Goal: Information Seeking & Learning: Learn about a topic

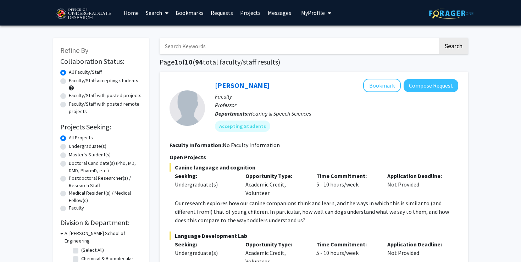
click at [69, 146] on label "Undergraduate(s)" at bounding box center [88, 146] width 38 height 7
click at [69, 146] on input "Undergraduate(s)" at bounding box center [71, 145] width 5 height 5
radio input "true"
click at [69, 151] on input "Master's Student(s)" at bounding box center [71, 153] width 5 height 5
radio input "true"
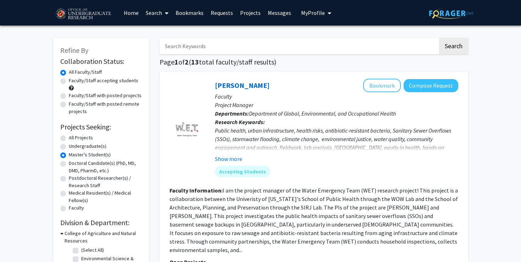
click at [91, 145] on label "Undergraduate(s)" at bounding box center [88, 146] width 38 height 7
click at [73, 145] on input "Undergraduate(s)" at bounding box center [71, 145] width 5 height 5
radio input "true"
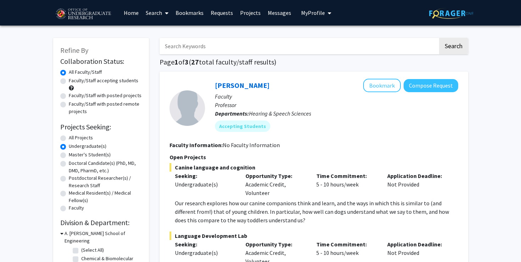
click at [208, 135] on div "[PERSON_NAME] Bookmark Compose Request Faculty Professor Departments: Hearing &…" at bounding box center [331, 108] width 253 height 59
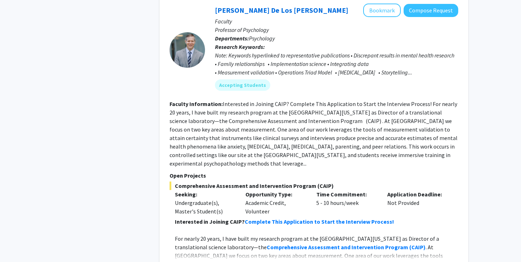
scroll to position [2926, 0]
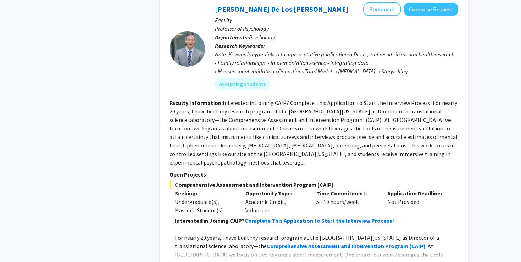
click at [191, 262] on button "Show more" at bounding box center [188, 266] width 27 height 9
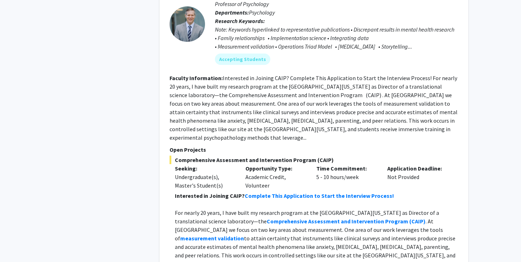
scroll to position [2940, 0]
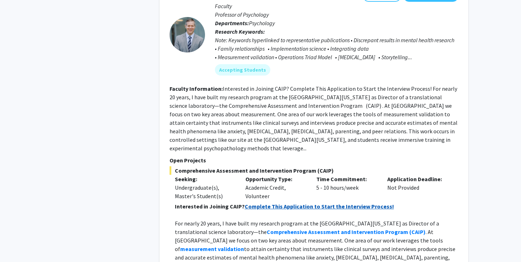
click at [316, 203] on strong "Complete This Application to Start the Interview Process!" at bounding box center [319, 206] width 149 height 7
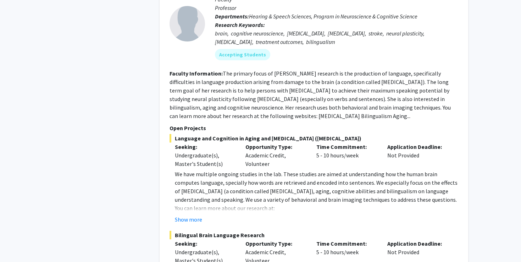
scroll to position [3351, 0]
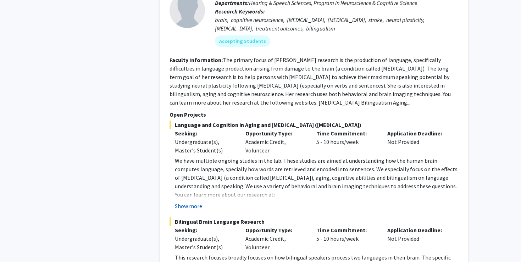
click at [188, 202] on button "Show more" at bounding box center [188, 206] width 27 height 9
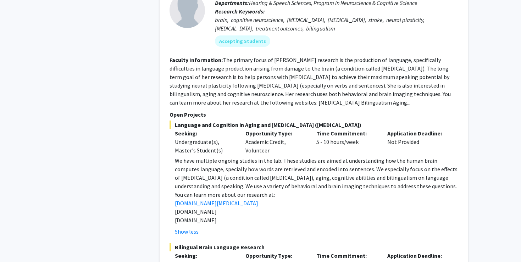
click at [182, 156] on p "We have multiple ongoing studies in the lab. These studies are aimed at underst…" at bounding box center [316, 173] width 283 height 34
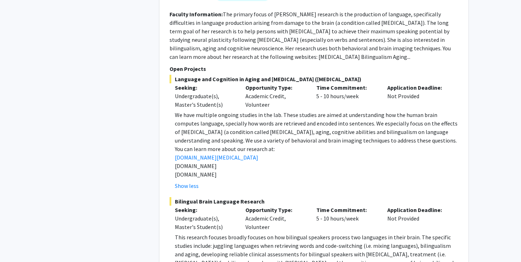
scroll to position [3408, 0]
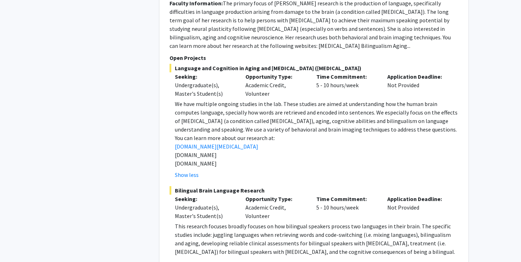
click at [205, 256] on p at bounding box center [316, 260] width 283 height 9
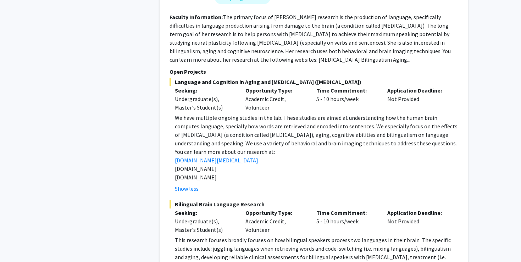
scroll to position [3394, 0]
click at [218, 157] on link "[DOMAIN_NAME][MEDICAL_DATA]" at bounding box center [216, 160] width 83 height 7
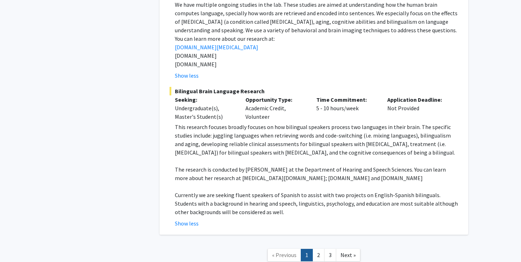
scroll to position [3507, 0]
click at [318, 249] on link "2" at bounding box center [318, 255] width 12 height 12
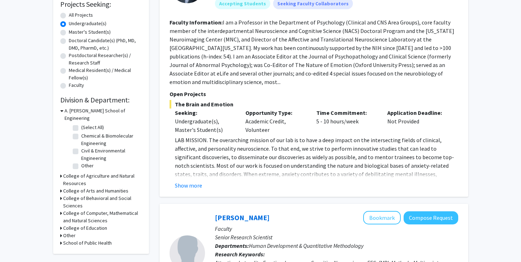
scroll to position [128, 0]
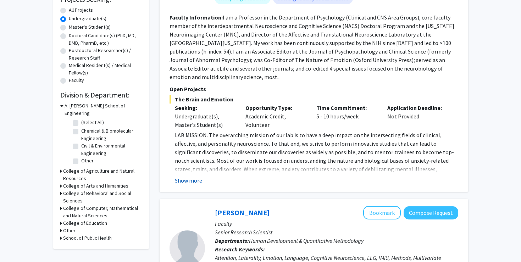
click at [180, 176] on button "Show more" at bounding box center [188, 180] width 27 height 9
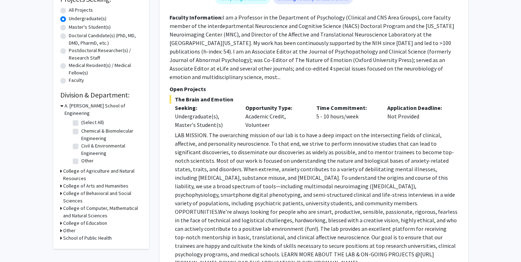
click at [213, 164] on p "LAB MISSION. The overarching mission of our lab is to have a deep impact on the…" at bounding box center [316, 199] width 283 height 136
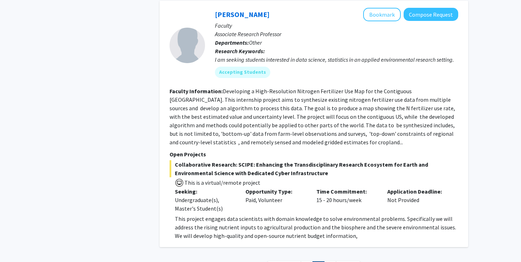
scroll to position [2525, 0]
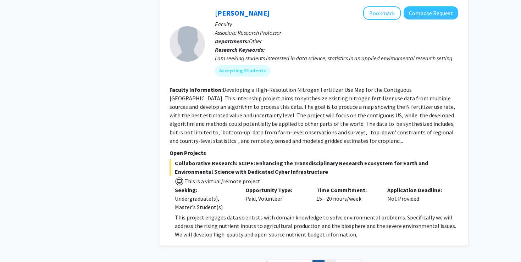
click at [330, 260] on link "3" at bounding box center [330, 266] width 12 height 12
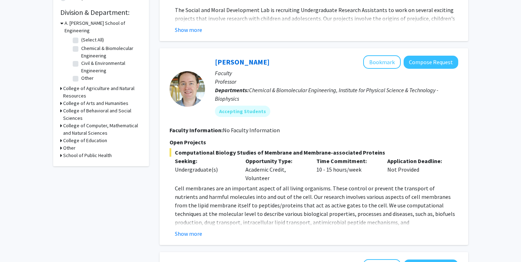
scroll to position [213, 0]
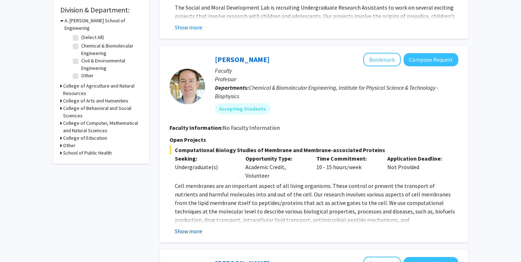
click at [190, 228] on button "Show more" at bounding box center [188, 231] width 27 height 9
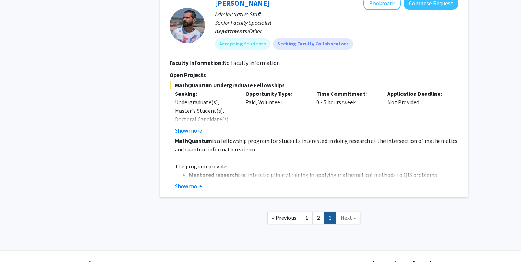
scroll to position [1375, 0]
